Goal: Information Seeking & Learning: Learn about a topic

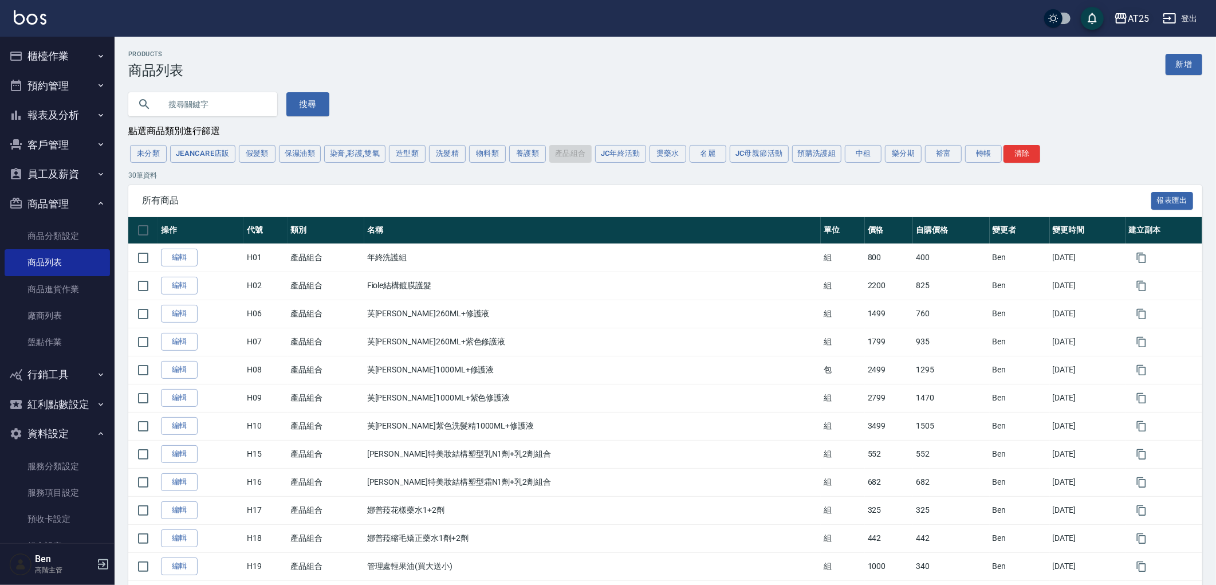
click at [1140, 15] on div "AT25" at bounding box center [1138, 18] width 21 height 14
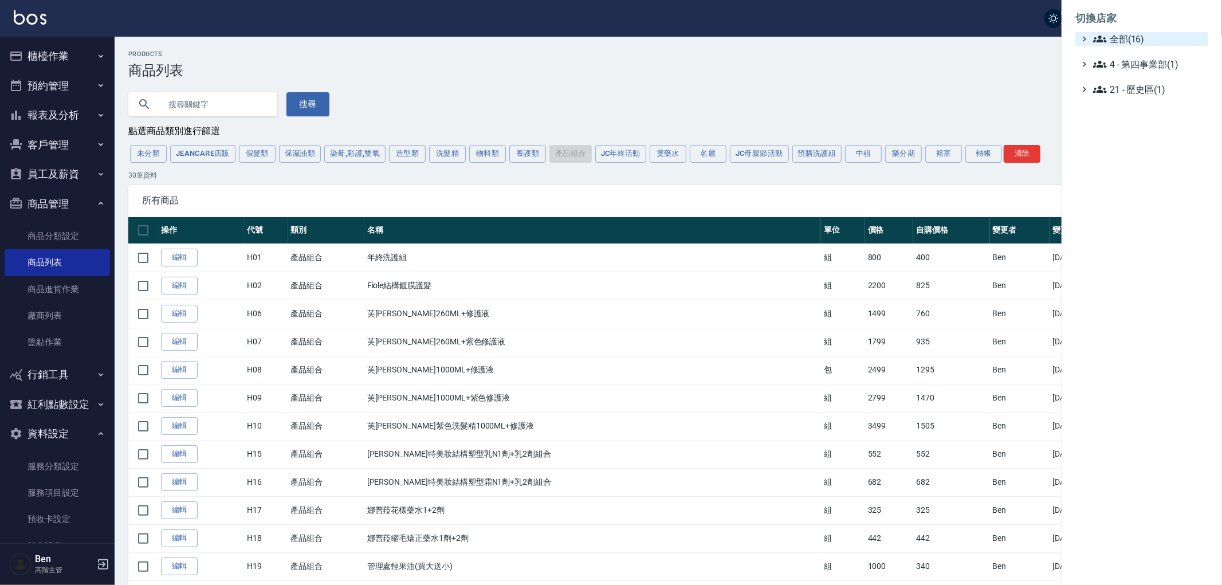
click at [1134, 34] on span "全部(16)" at bounding box center [1148, 39] width 111 height 14
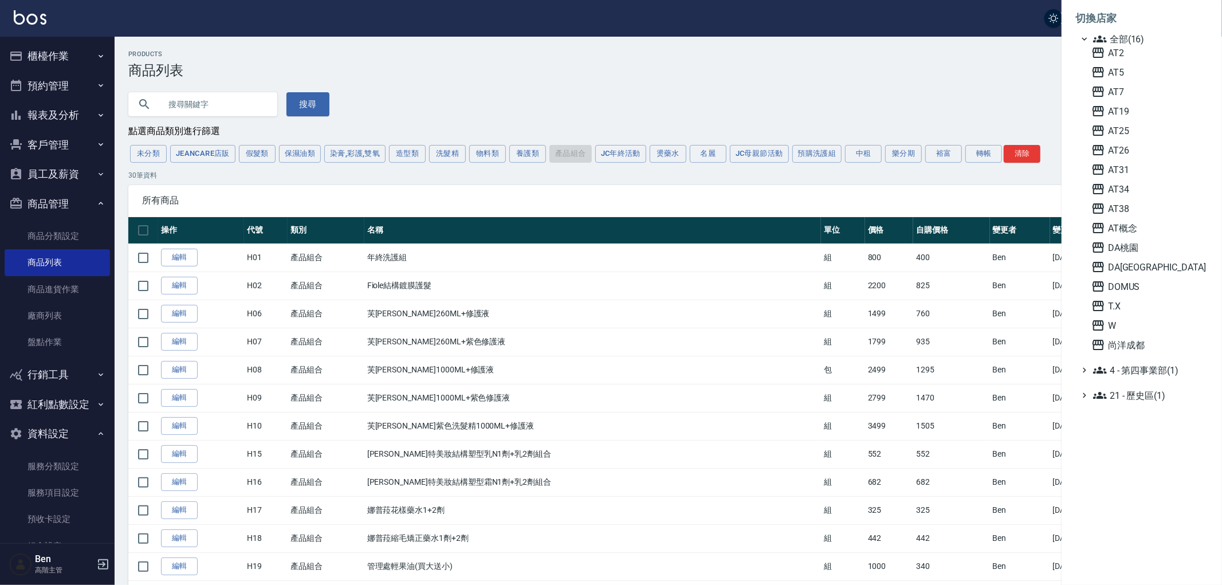
click at [1124, 146] on span "AT26" at bounding box center [1147, 150] width 112 height 14
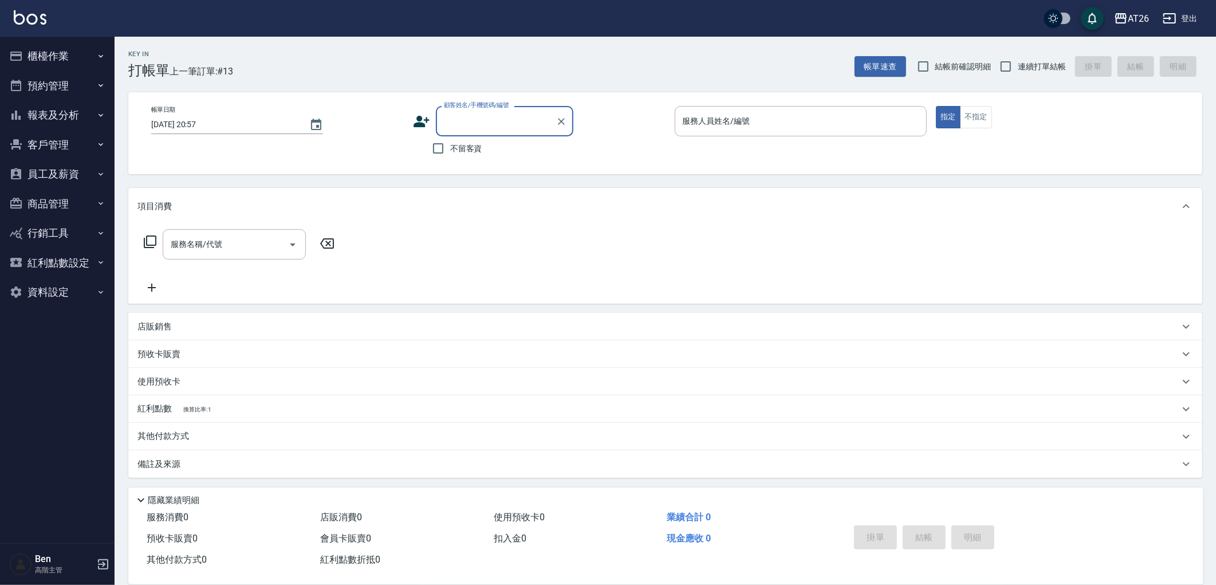
click at [57, 109] on button "報表及分析" at bounding box center [57, 115] width 105 height 30
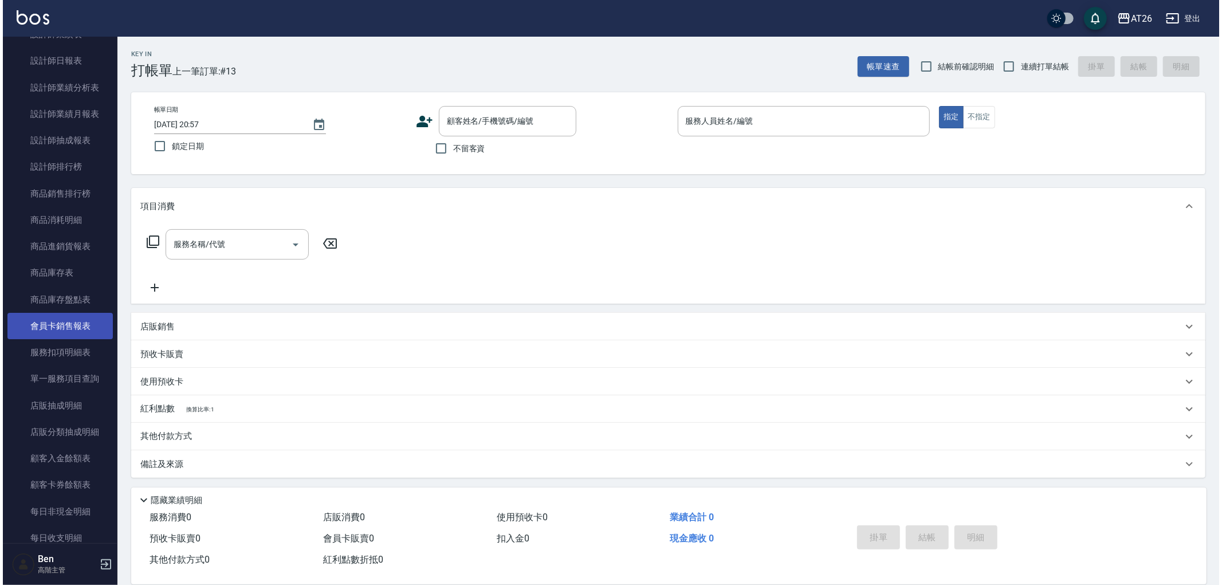
scroll to position [573, 0]
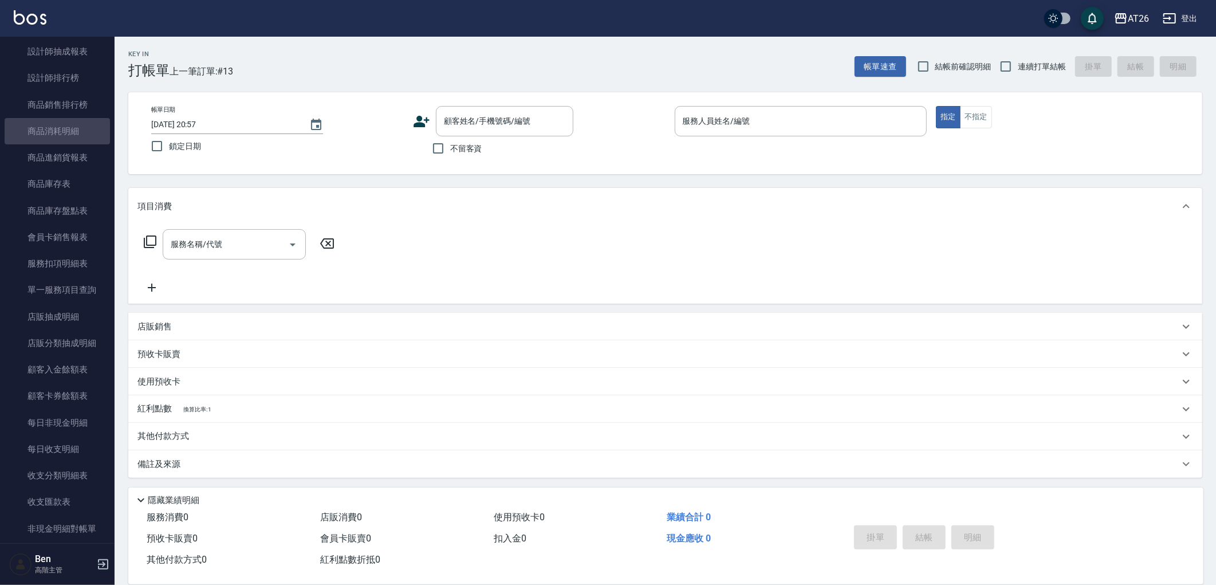
drag, startPoint x: 71, startPoint y: 132, endPoint x: 112, endPoint y: 127, distance: 41.6
click at [69, 132] on link "商品消耗明細" at bounding box center [57, 131] width 105 height 26
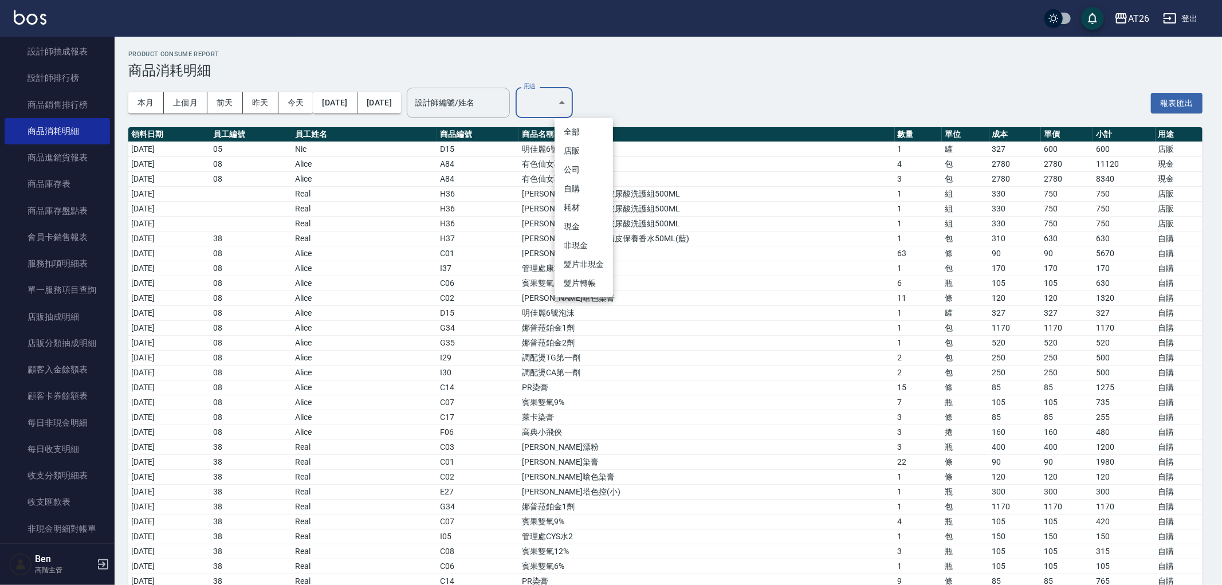
drag, startPoint x: 729, startPoint y: 211, endPoint x: 720, endPoint y: 215, distance: 10.0
click at [729, 212] on div at bounding box center [611, 292] width 1222 height 585
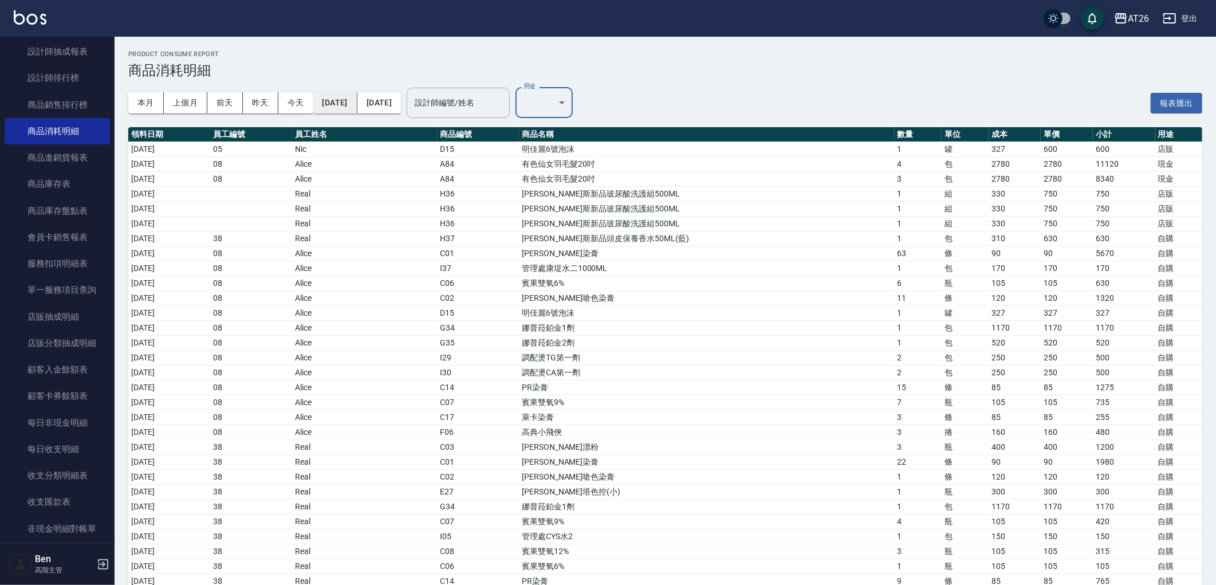
click at [347, 100] on button "2025/10/01" at bounding box center [335, 102] width 44 height 21
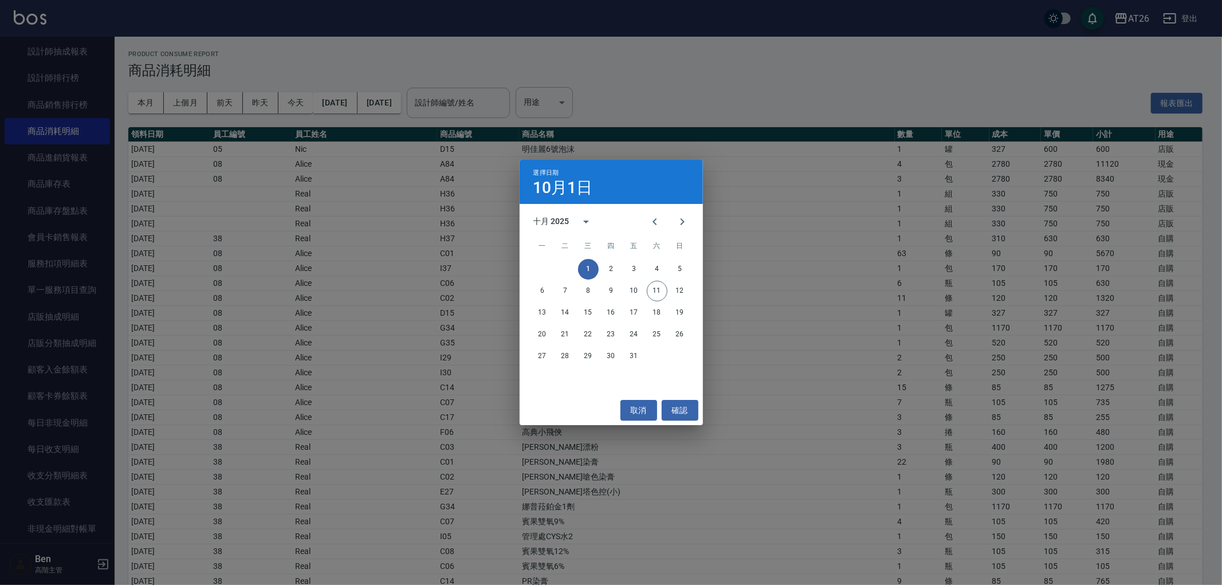
click at [641, 216] on div at bounding box center [668, 221] width 55 height 27
click at [648, 217] on icon "Previous month" at bounding box center [655, 222] width 14 height 14
click at [636, 267] on button "1" at bounding box center [634, 269] width 21 height 21
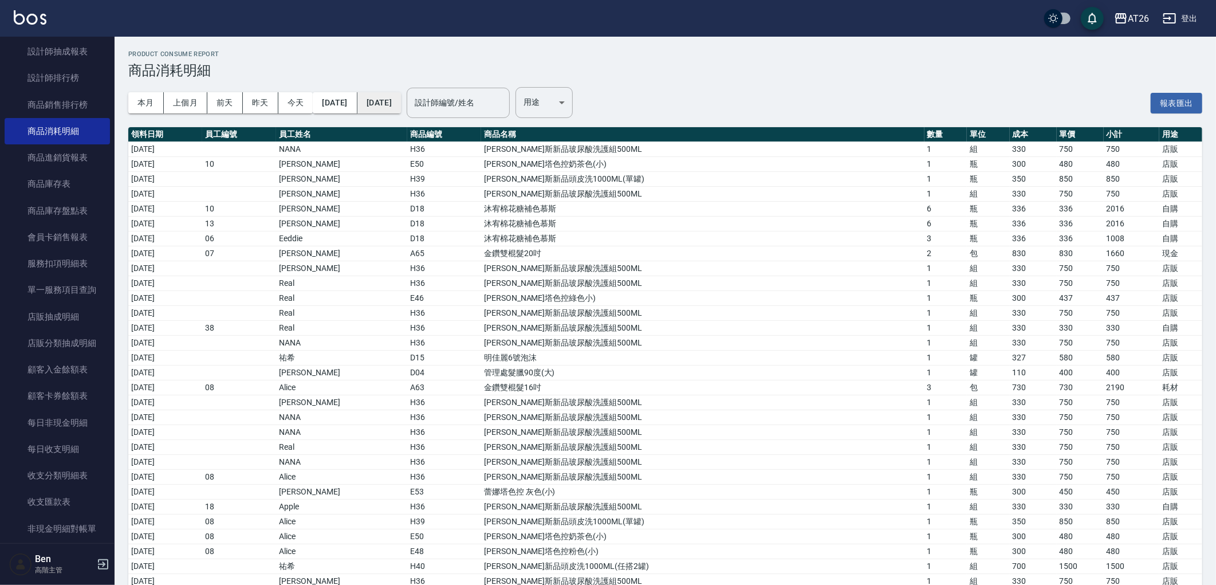
click at [401, 104] on button "2025/10/11" at bounding box center [379, 102] width 44 height 21
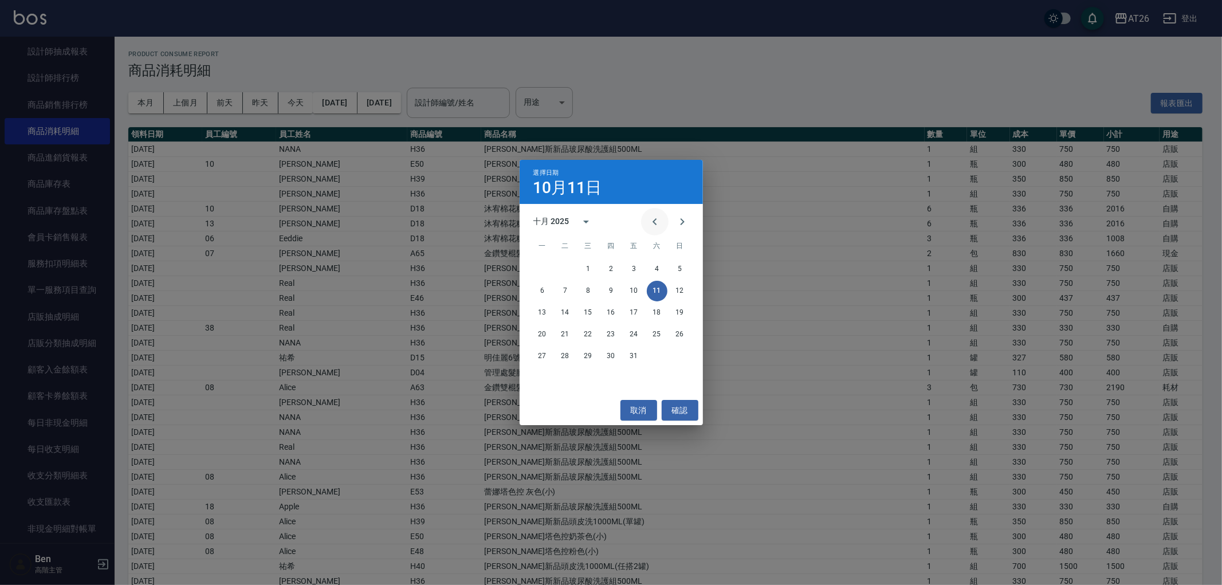
click at [650, 220] on icon "Previous month" at bounding box center [655, 222] width 14 height 14
click at [683, 353] on button "31" at bounding box center [680, 356] width 21 height 21
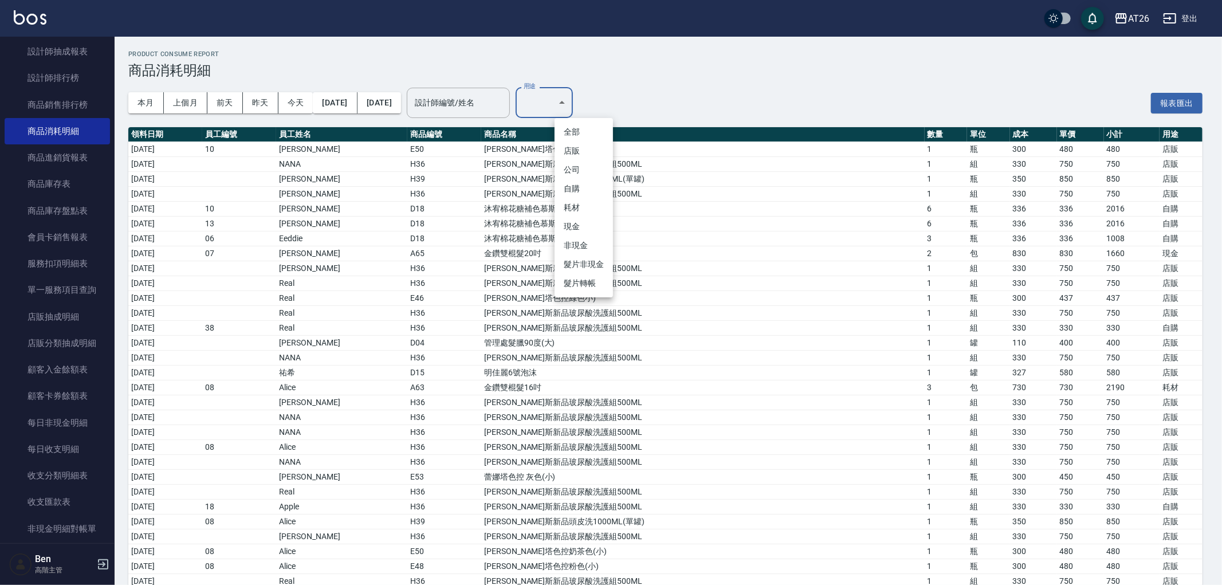
click at [589, 225] on li "現金" at bounding box center [583, 226] width 58 height 19
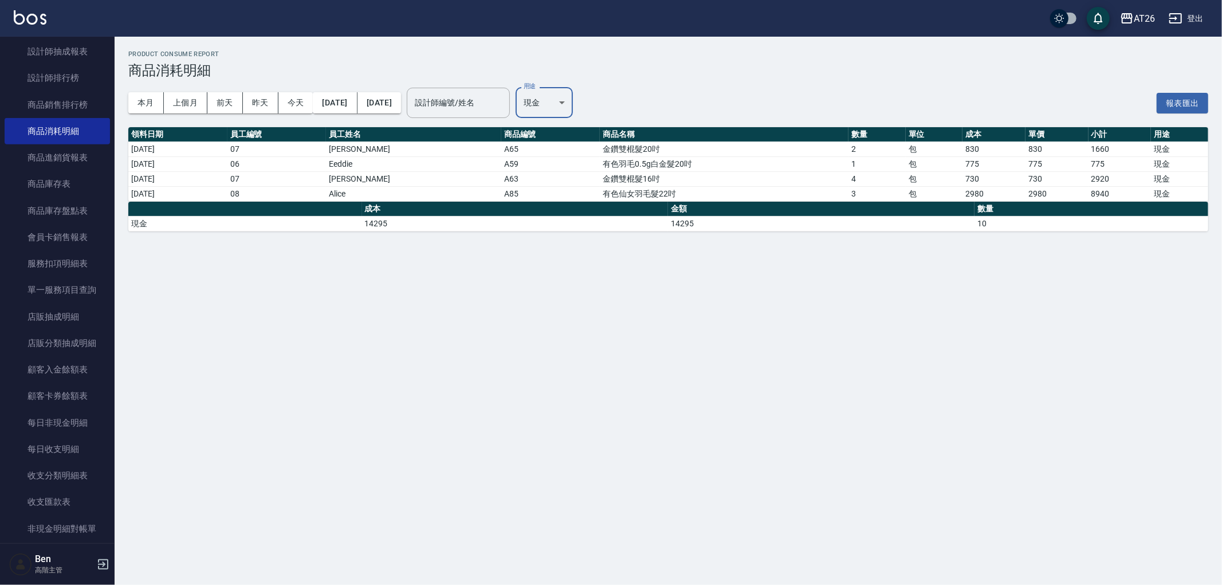
click at [568, 102] on body "AT26 登出 櫃檯作業 打帳單 帳單列表 掛單列表 座位開單 營業儀表板 現金收支登錄 高階收支登錄 材料自購登錄 每日結帳 排班表 現場電腦打卡 掃碼打卡…" at bounding box center [611, 292] width 1222 height 585
click at [581, 211] on li "耗材" at bounding box center [583, 207] width 58 height 19
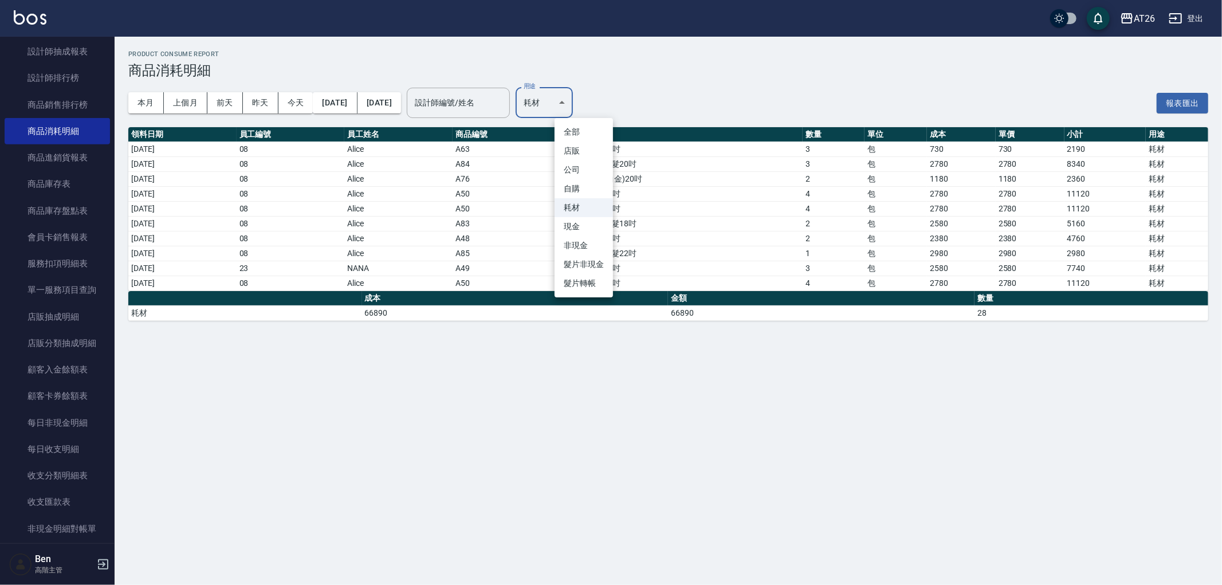
click at [585, 103] on body "AT26 登出 櫃檯作業 打帳單 帳單列表 掛單列表 座位開單 營業儀表板 現金收支登錄 高階收支登錄 材料自購登錄 每日結帳 排班表 現場電腦打卡 掃碼打卡…" at bounding box center [611, 292] width 1222 height 585
click at [590, 219] on li "現金" at bounding box center [583, 226] width 58 height 19
type input "現金"
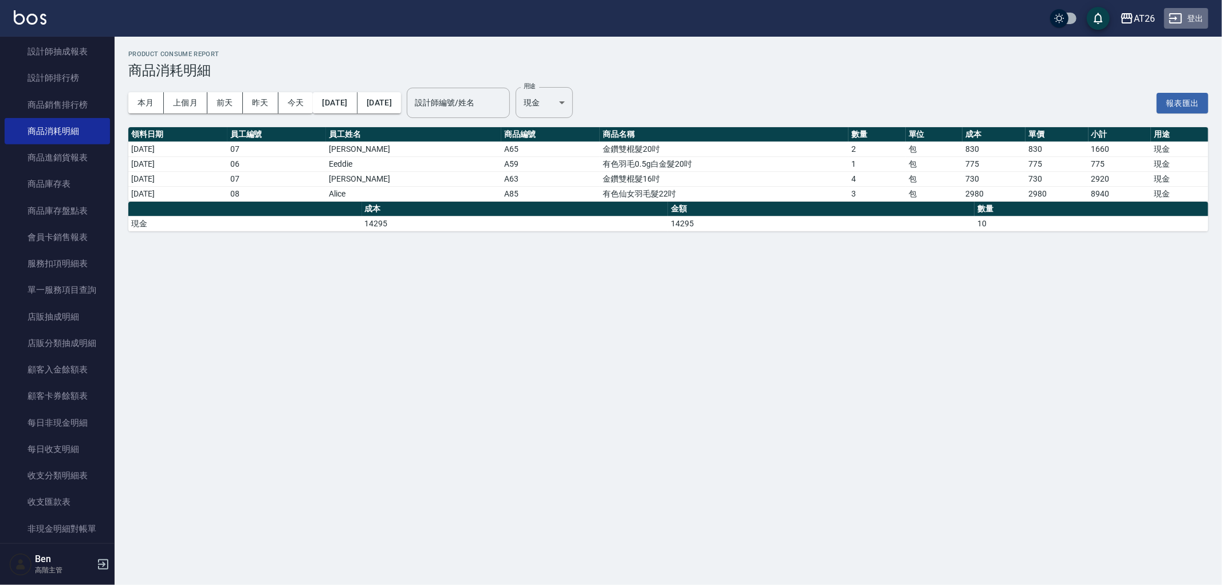
click at [1198, 15] on button "登出" at bounding box center [1186, 18] width 44 height 21
